Goal: Transaction & Acquisition: Purchase product/service

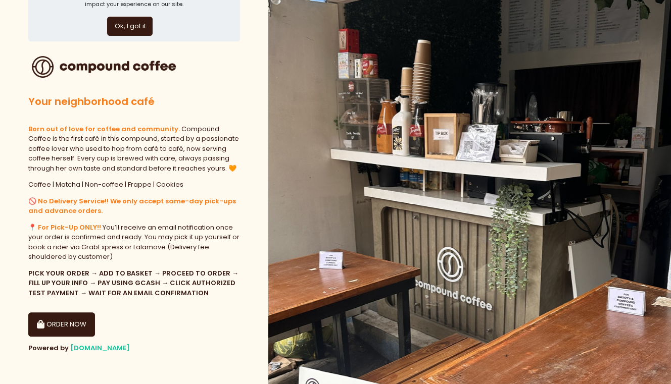
scroll to position [48, 0]
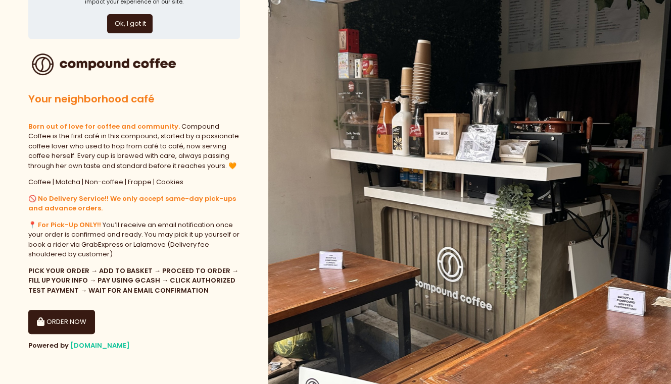
click at [72, 319] on button "ORDER NOW" at bounding box center [61, 322] width 67 height 24
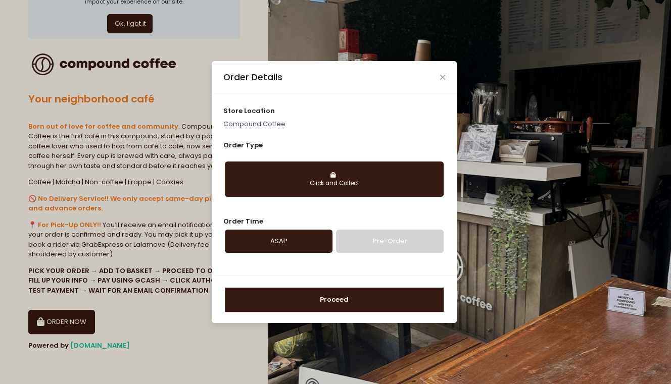
click at [354, 187] on div "Click and Collect" at bounding box center [334, 183] width 205 height 9
click at [319, 183] on div "Click and Collect" at bounding box center [334, 183] width 205 height 9
click at [388, 246] on link "Pre-Order" at bounding box center [390, 241] width 108 height 23
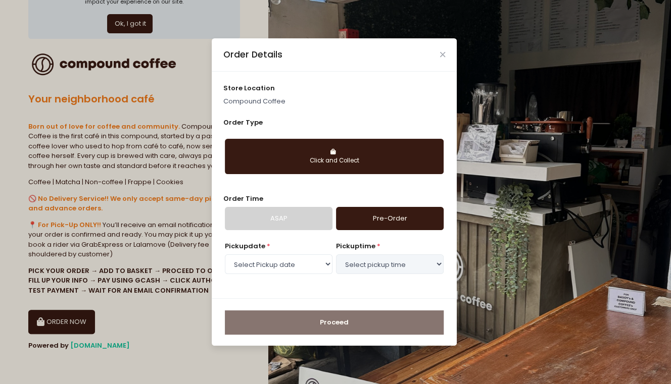
select select "[DATE]"
click at [384, 262] on select "Select pickup time 03:30 PM - 04:00 PM 04:00 PM - 04:30 PM 04:30 PM - 05:00 PM …" at bounding box center [390, 264] width 108 height 19
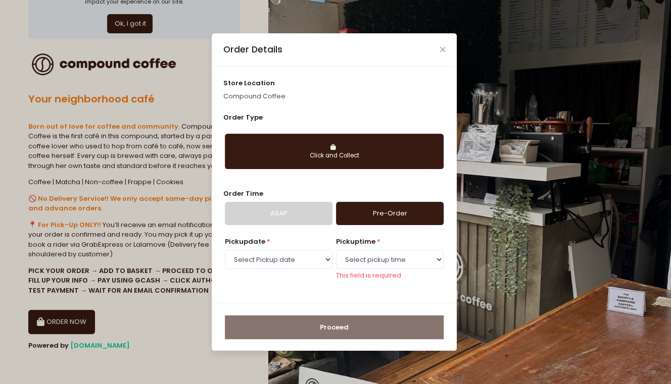
click at [270, 196] on div "Order Time ASAP Pre-Order" at bounding box center [334, 207] width 222 height 36
click at [276, 216] on link "ASAP" at bounding box center [279, 213] width 108 height 23
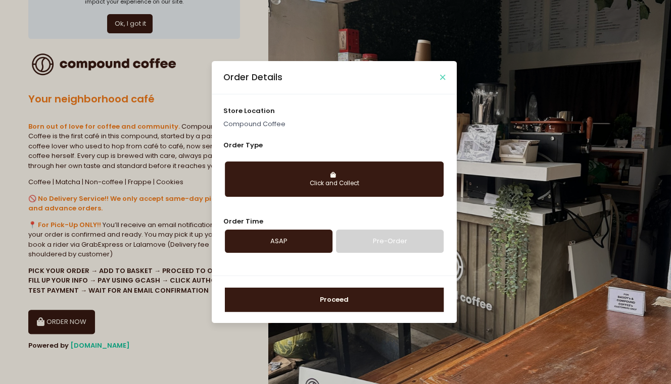
click at [443, 76] on icon "Close" at bounding box center [442, 78] width 5 height 8
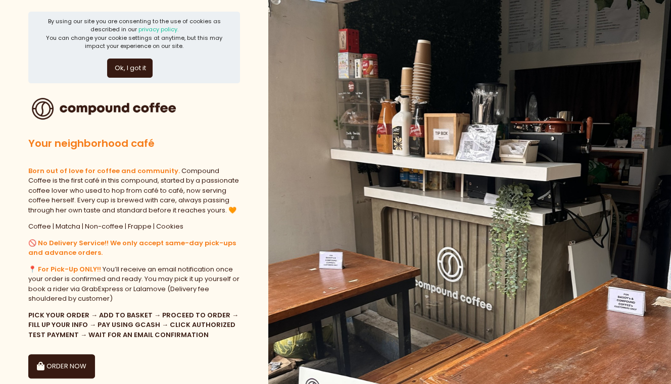
scroll to position [0, 0]
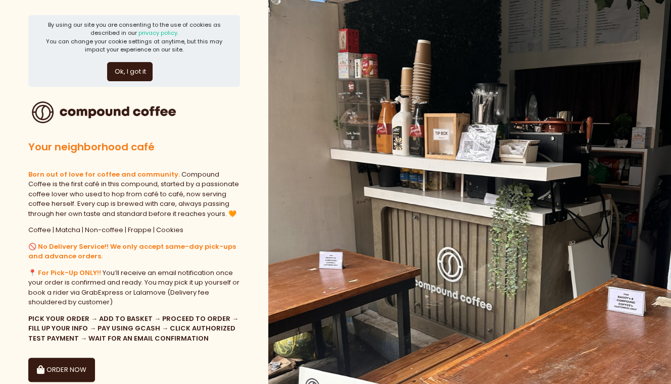
click at [142, 73] on button "Ok, I got it" at bounding box center [129, 71] width 45 height 19
